Goal: Task Accomplishment & Management: Manage account settings

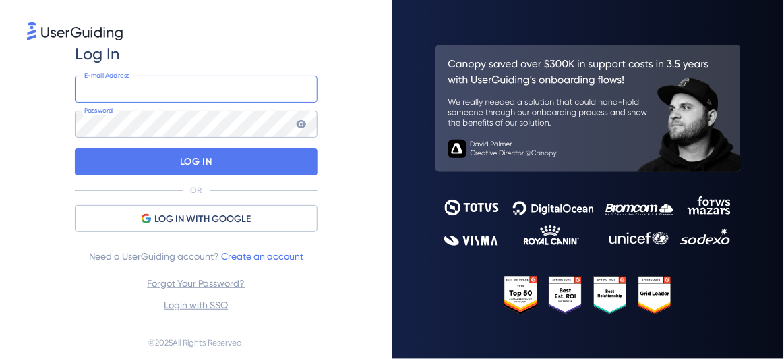
click at [246, 86] on input "email" at bounding box center [196, 89] width 243 height 27
type input "[PERSON_NAME][EMAIL_ADDRESS][DOMAIN_NAME]"
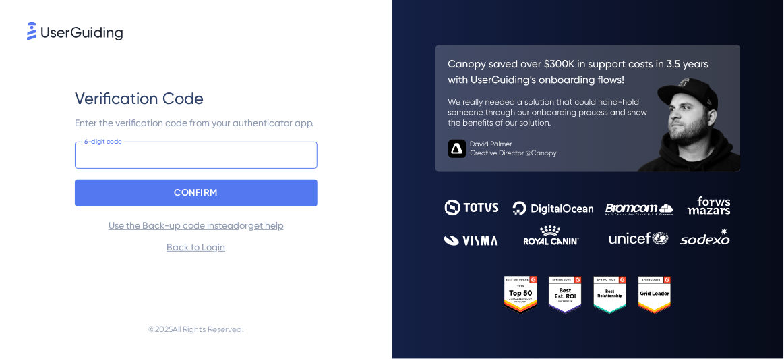
click at [229, 159] on input at bounding box center [196, 155] width 243 height 27
type input "360 495"
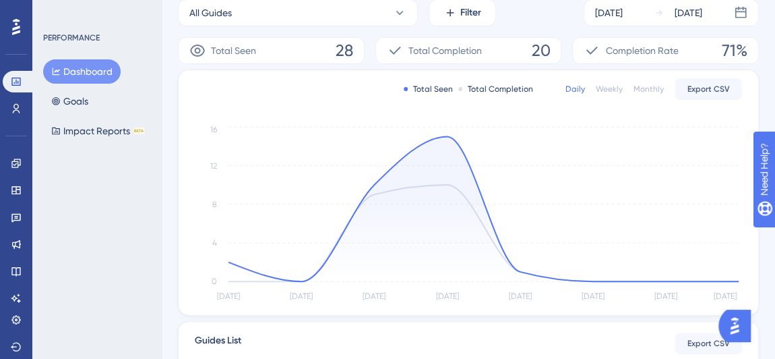
scroll to position [245, 0]
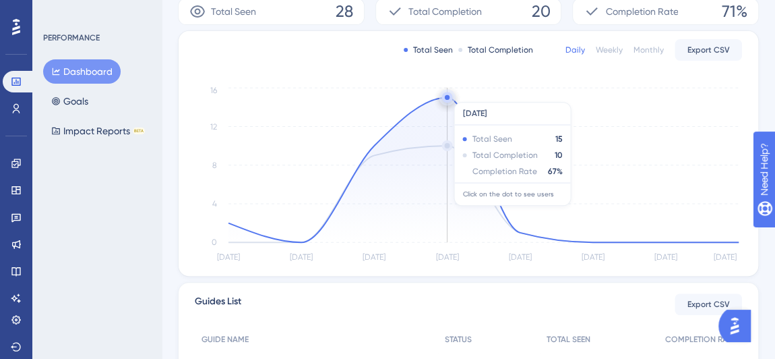
click at [449, 95] on circle at bounding box center [447, 97] width 11 height 11
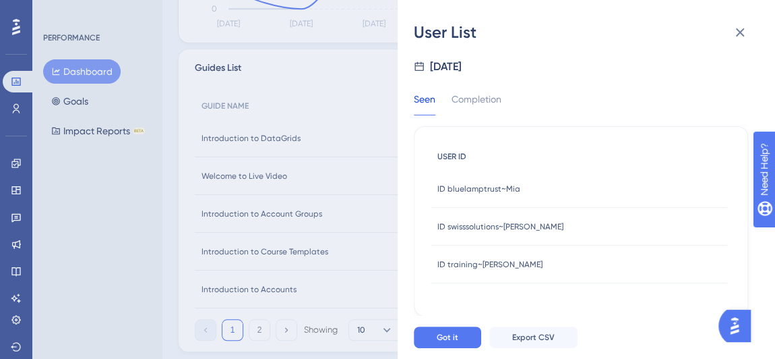
scroll to position [490, 0]
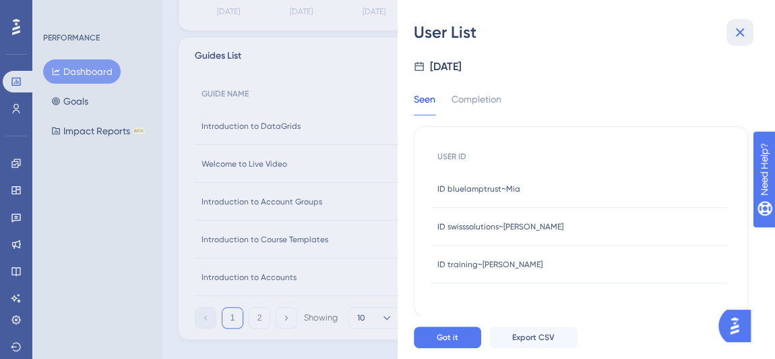
click at [739, 36] on icon at bounding box center [740, 32] width 16 height 16
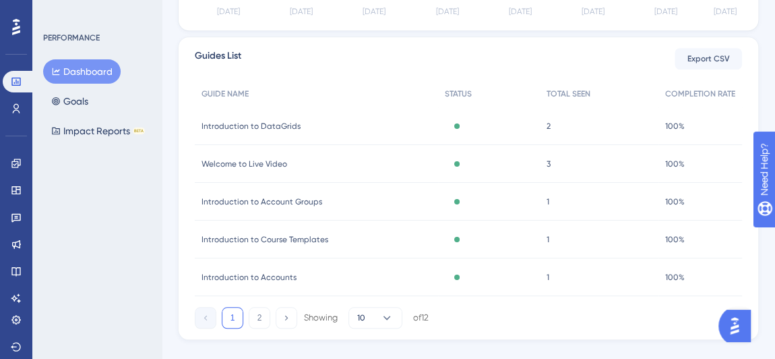
click at [358, 117] on div "Introduction to DataGrids Introduction to DataGrids" at bounding box center [316, 126] width 243 height 38
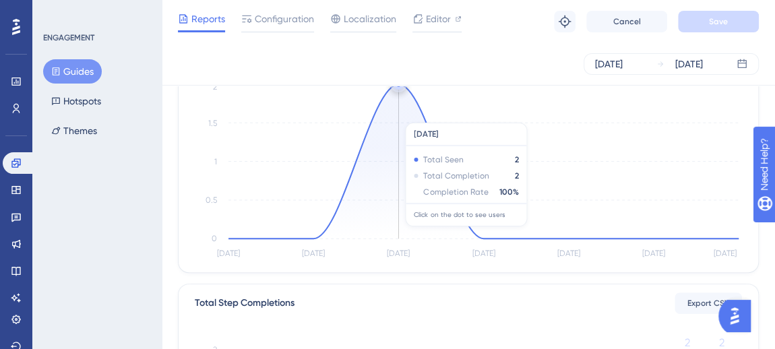
scroll to position [61, 0]
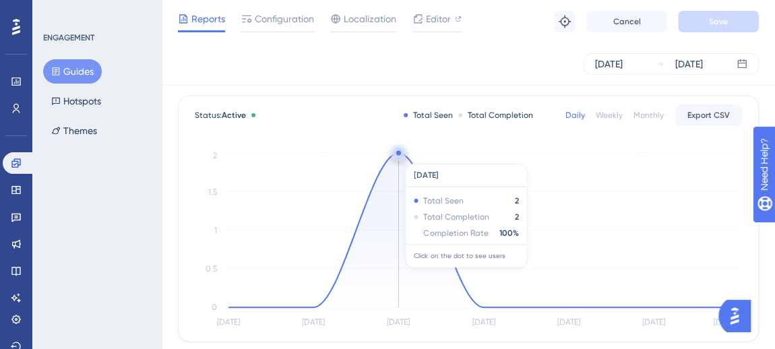
click at [398, 156] on circle at bounding box center [398, 153] width 11 height 11
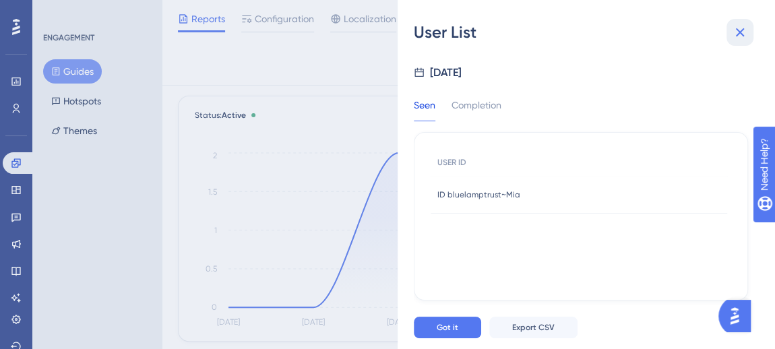
click at [736, 38] on icon at bounding box center [740, 32] width 16 height 16
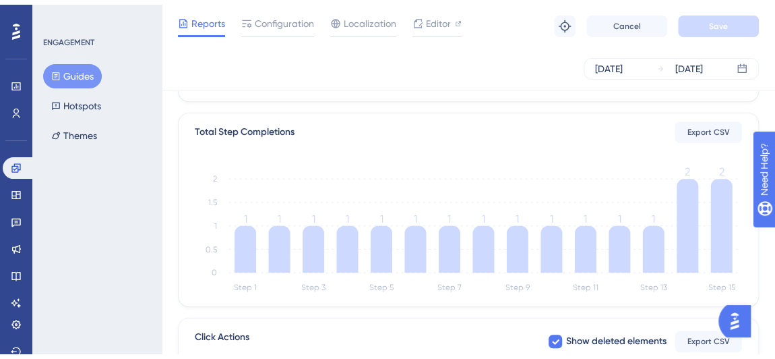
scroll to position [490, 0]
